Goal: Check status: Check status

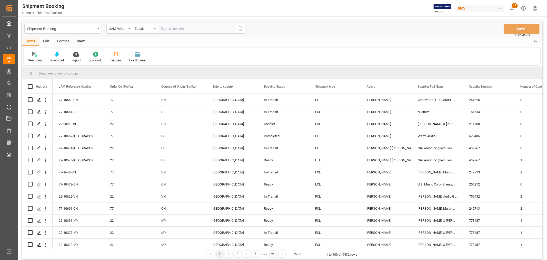
click at [185, 29] on input "text" at bounding box center [196, 29] width 77 height 10
type input "77-10509-cn"
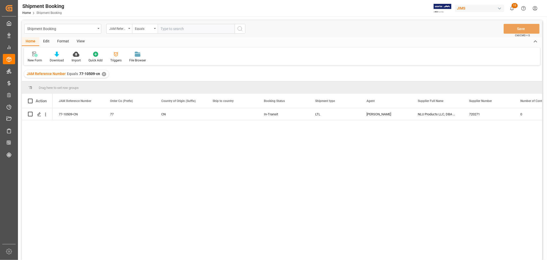
click at [82, 42] on div "View" at bounding box center [81, 41] width 16 height 9
click at [34, 60] on div "Default" at bounding box center [33, 60] width 10 height 5
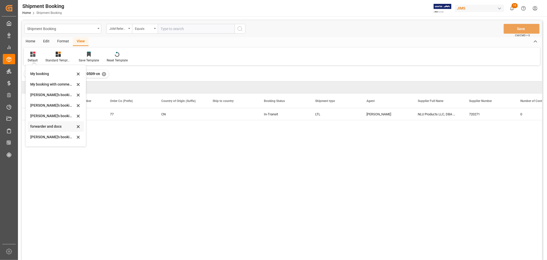
scroll to position [49, 0]
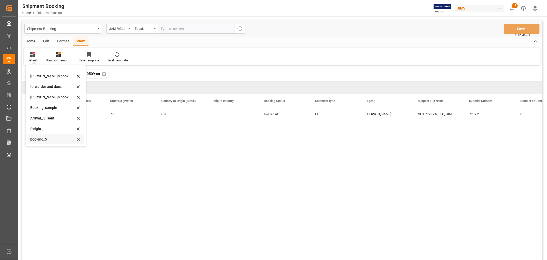
click at [44, 142] on div "booking_5" at bounding box center [52, 138] width 45 height 5
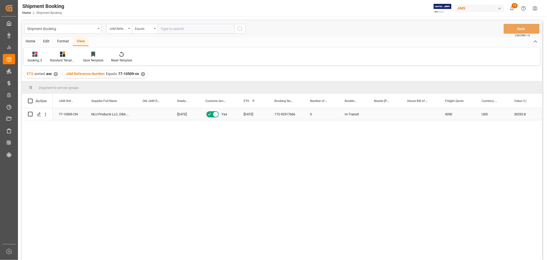
click at [273, 112] on div "172-92517666" at bounding box center [286, 114] width 36 height 12
